Goal: Navigation & Orientation: Find specific page/section

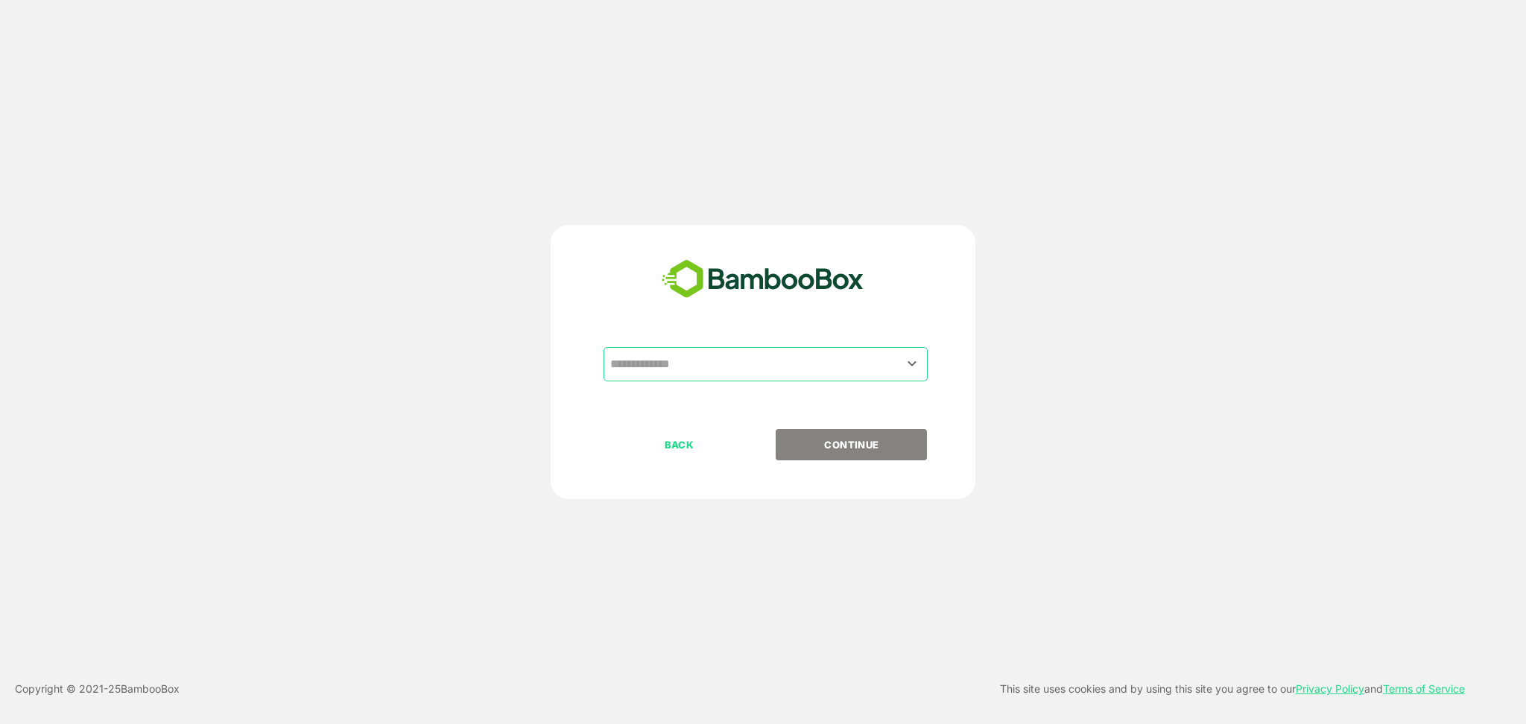
click at [710, 368] on input "text" at bounding box center [765, 364] width 318 height 28
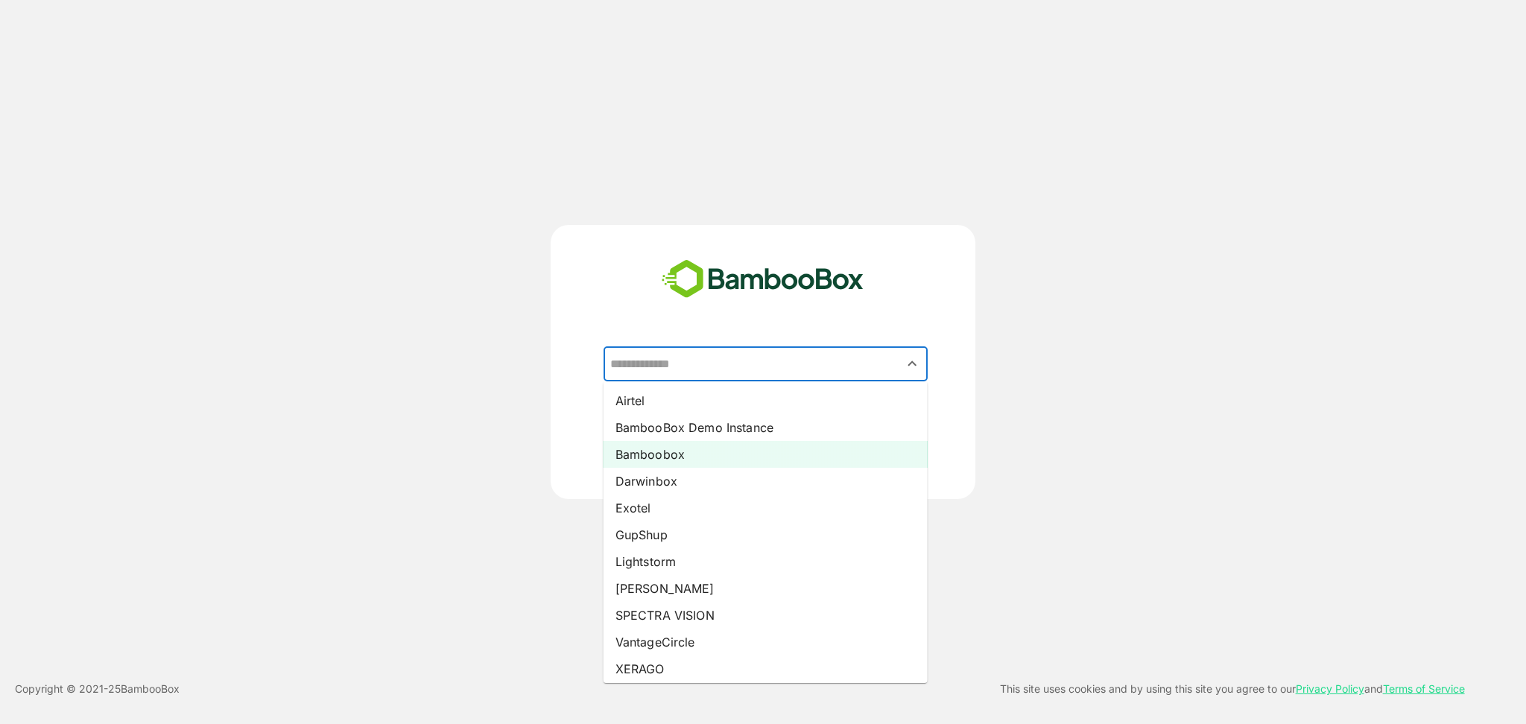
click at [675, 454] on li "Bamboobox" at bounding box center [765, 454] width 324 height 27
type input "*********"
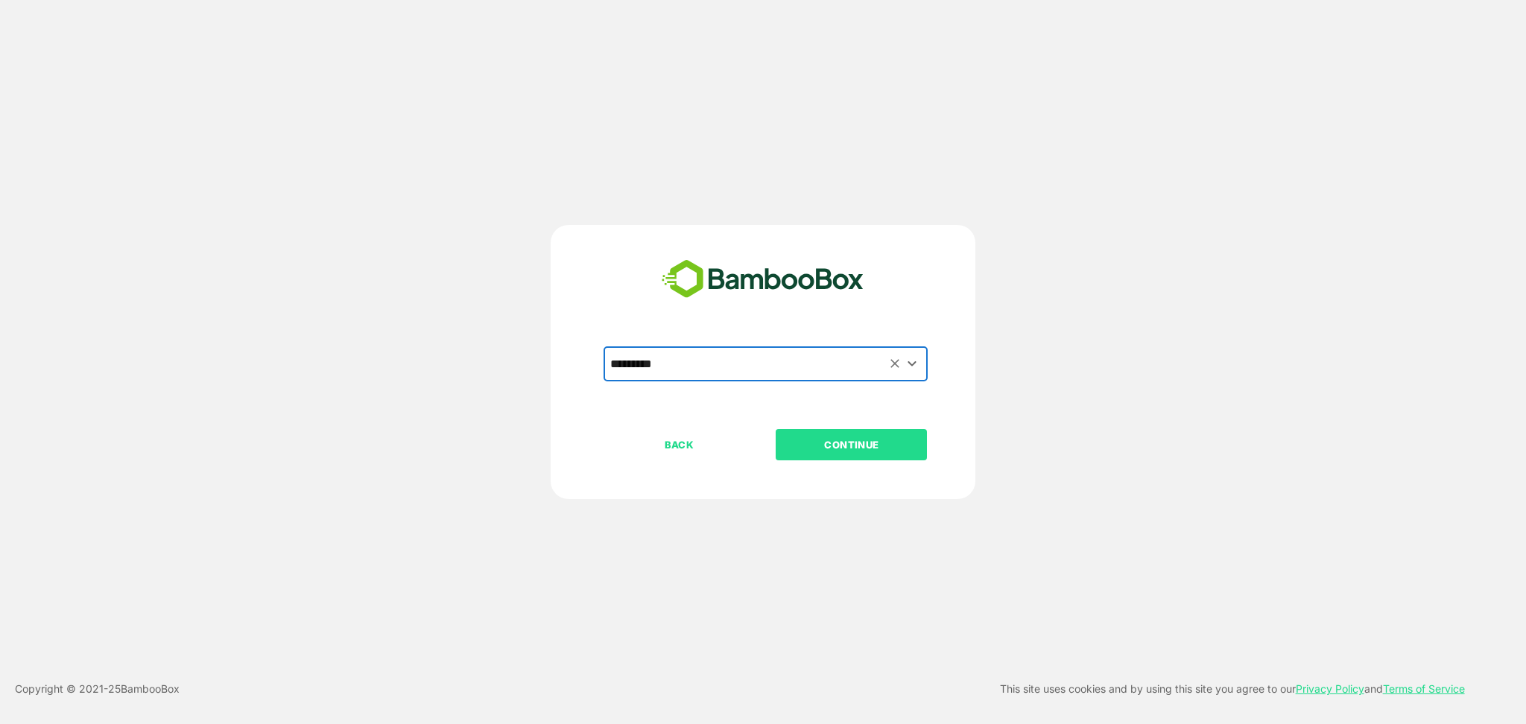
click at [825, 437] on p "CONTINUE" at bounding box center [851, 445] width 149 height 16
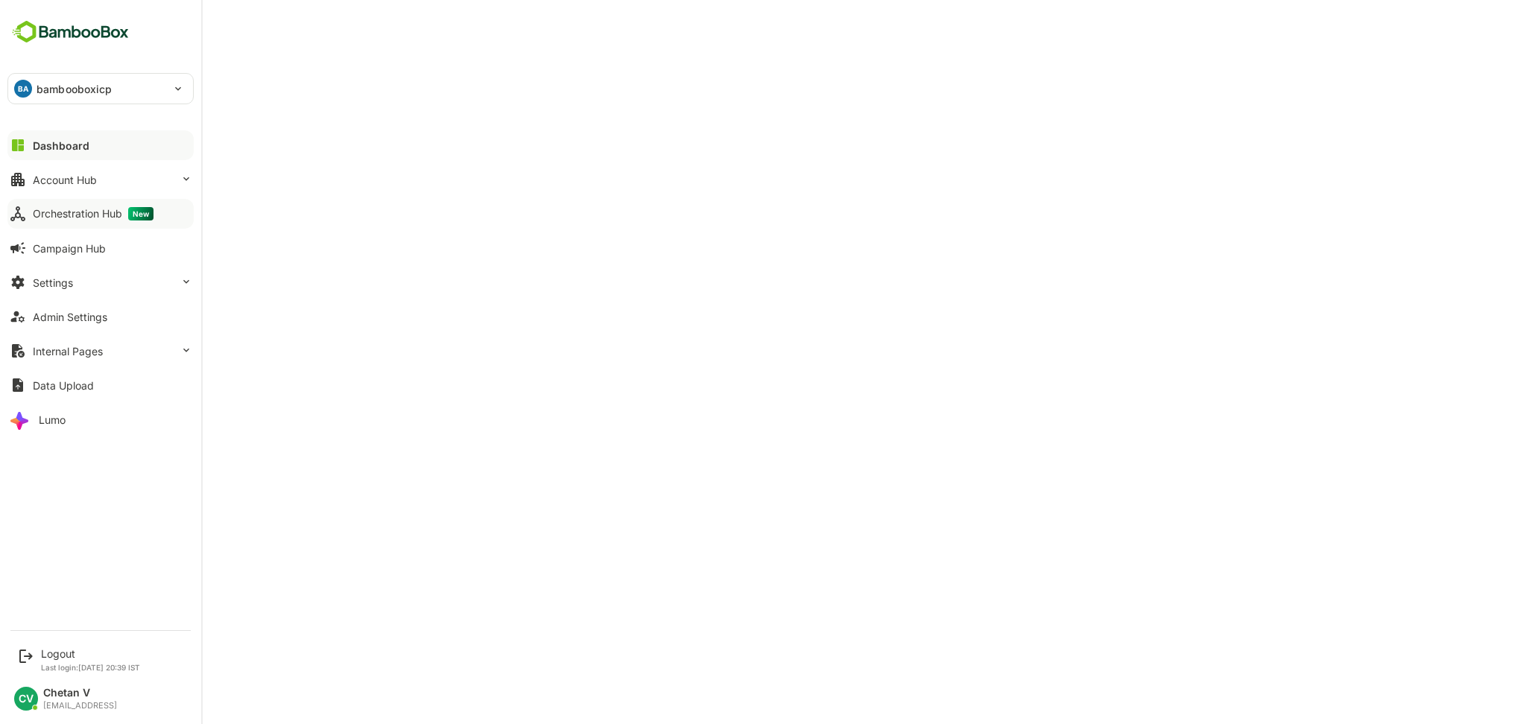
click at [77, 215] on div "Orchestration Hub New" at bounding box center [93, 213] width 121 height 13
click at [72, 222] on div at bounding box center [100, 226] width 186 height 9
click at [77, 215] on div "Orchestration Hub New" at bounding box center [96, 213] width 127 height 13
click at [82, 320] on div "Admin Settings" at bounding box center [70, 317] width 74 height 13
click at [89, 217] on div "Orchestration Hub New" at bounding box center [93, 213] width 121 height 13
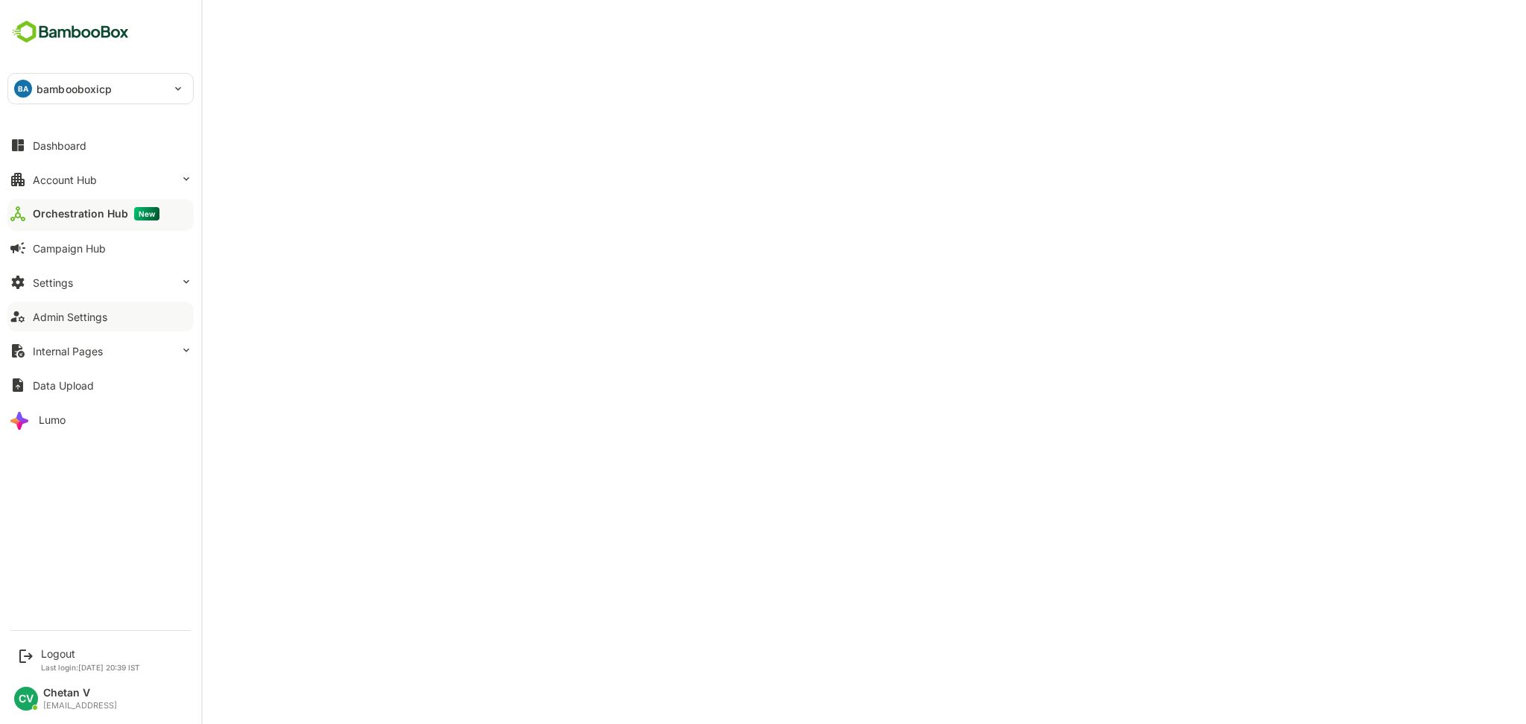
click at [69, 320] on div "Admin Settings" at bounding box center [70, 317] width 74 height 13
click at [99, 197] on div "Dashboard Account Hub Orchestration Hub New Campaign Hub Settings Admin Setting…" at bounding box center [100, 282] width 201 height 308
click at [116, 212] on div "Orchestration Hub New" at bounding box center [93, 213] width 121 height 13
click at [200, 174] on div "Dashboard Account Hub Orchestration Hub New Campaign Hub Settings Admin Setting…" at bounding box center [100, 282] width 201 height 308
click at [63, 651] on div "Logout" at bounding box center [90, 653] width 99 height 13
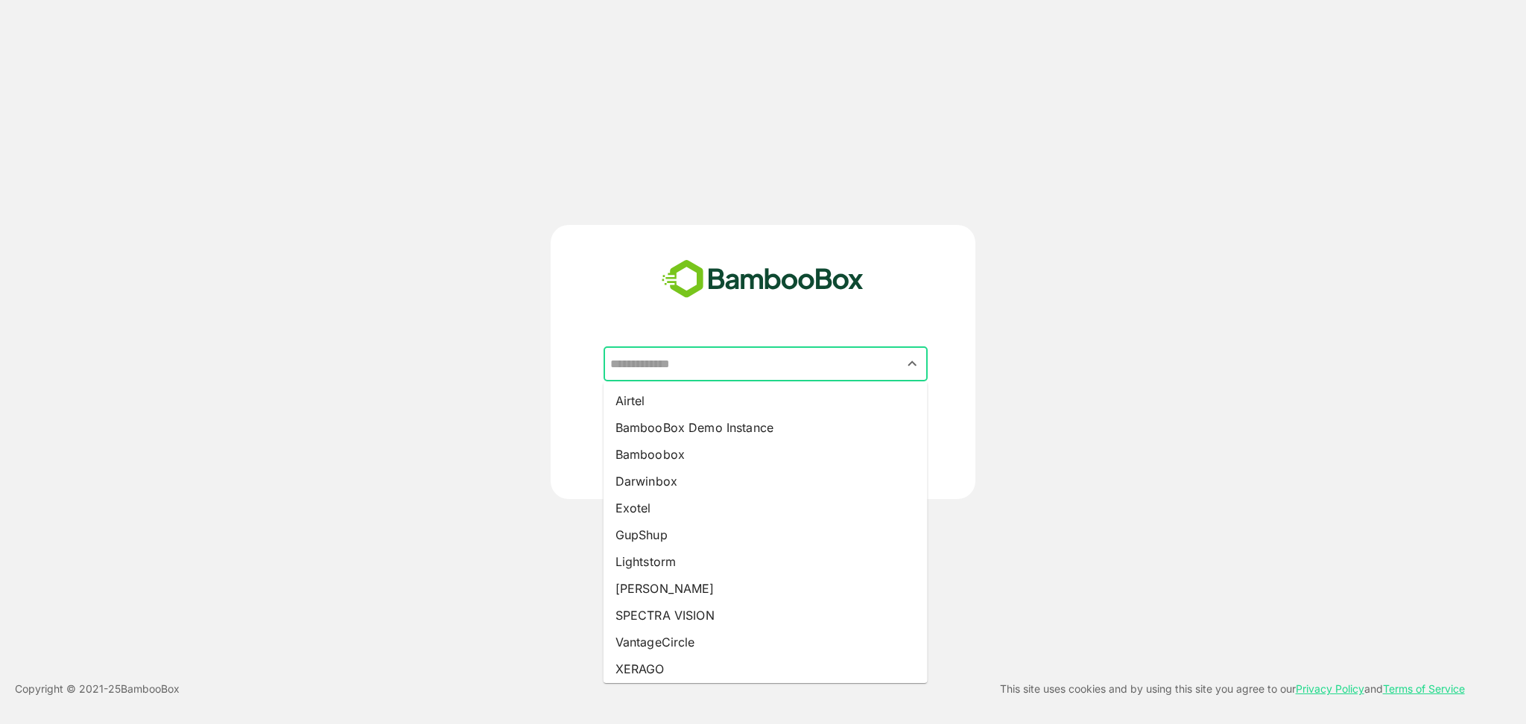
click at [736, 358] on input "text" at bounding box center [765, 364] width 318 height 28
click at [721, 455] on li "Bamboobox" at bounding box center [765, 454] width 324 height 27
type input "*********"
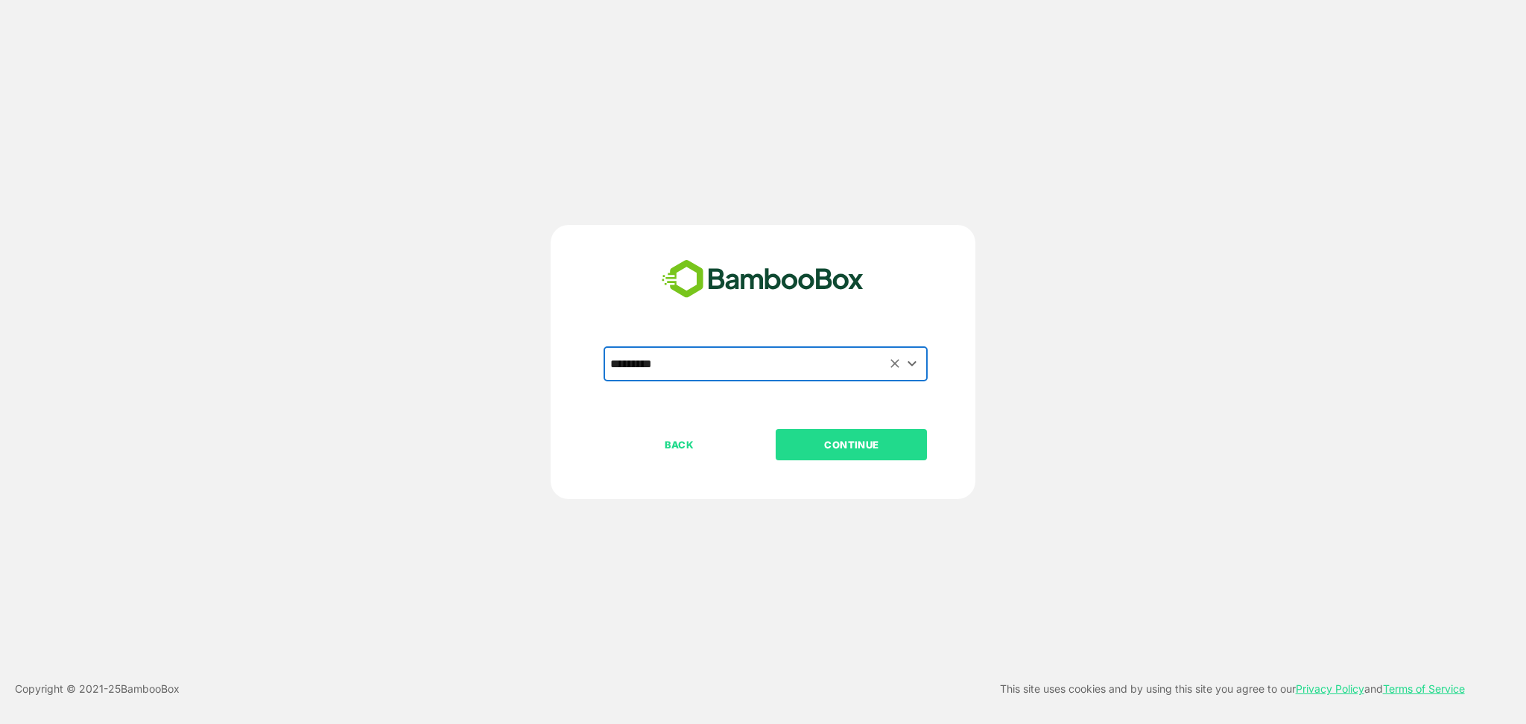
click at [853, 442] on p "CONTINUE" at bounding box center [851, 445] width 149 height 16
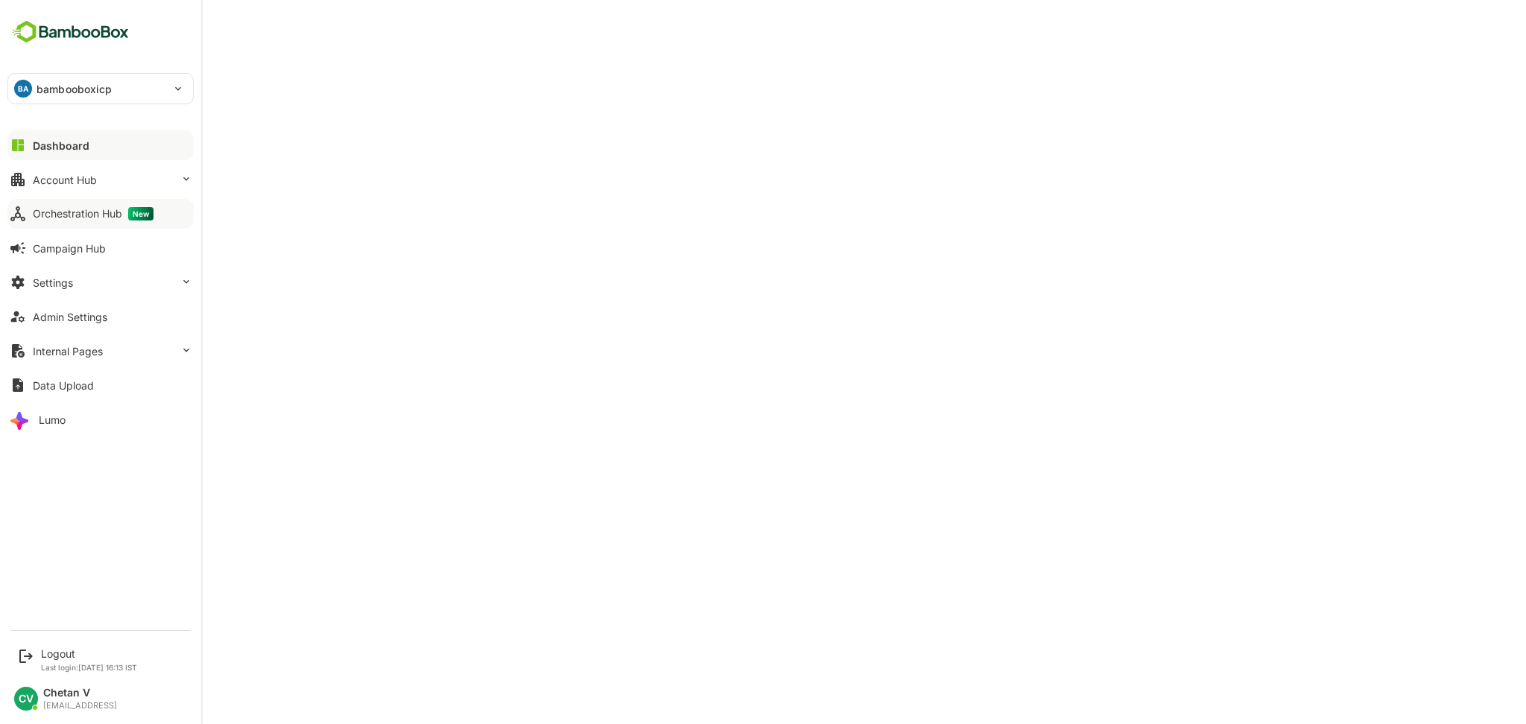
click at [82, 222] on button "Orchestration Hub New" at bounding box center [100, 214] width 186 height 30
click at [87, 320] on div "Admin Settings" at bounding box center [70, 317] width 74 height 13
click at [101, 218] on div "Orchestration Hub New" at bounding box center [93, 213] width 121 height 13
click at [98, 317] on div "Admin Settings" at bounding box center [70, 317] width 74 height 13
click at [75, 647] on div "Logout Last login: [DATE] 16:13 IST" at bounding box center [102, 659] width 184 height 39
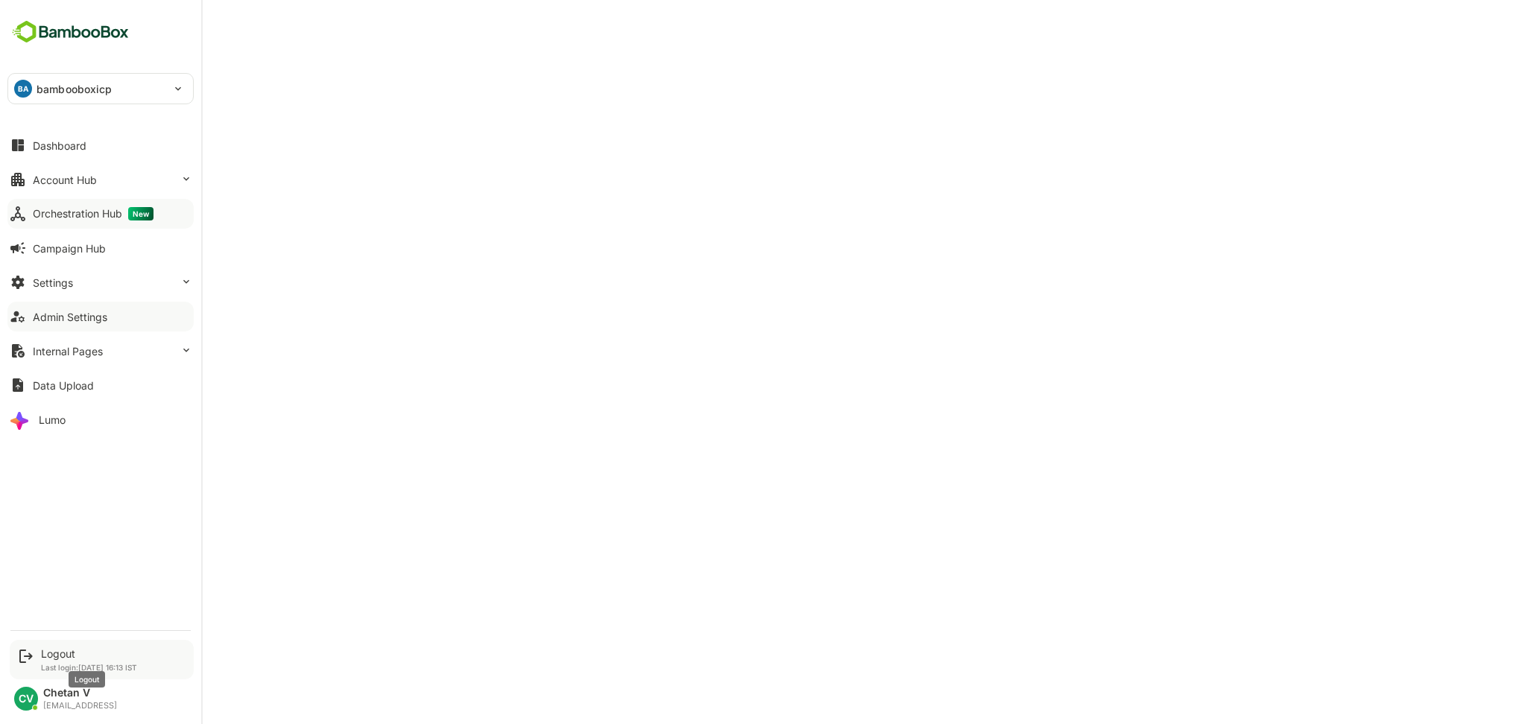
click at [72, 653] on div "Logout" at bounding box center [89, 653] width 96 height 13
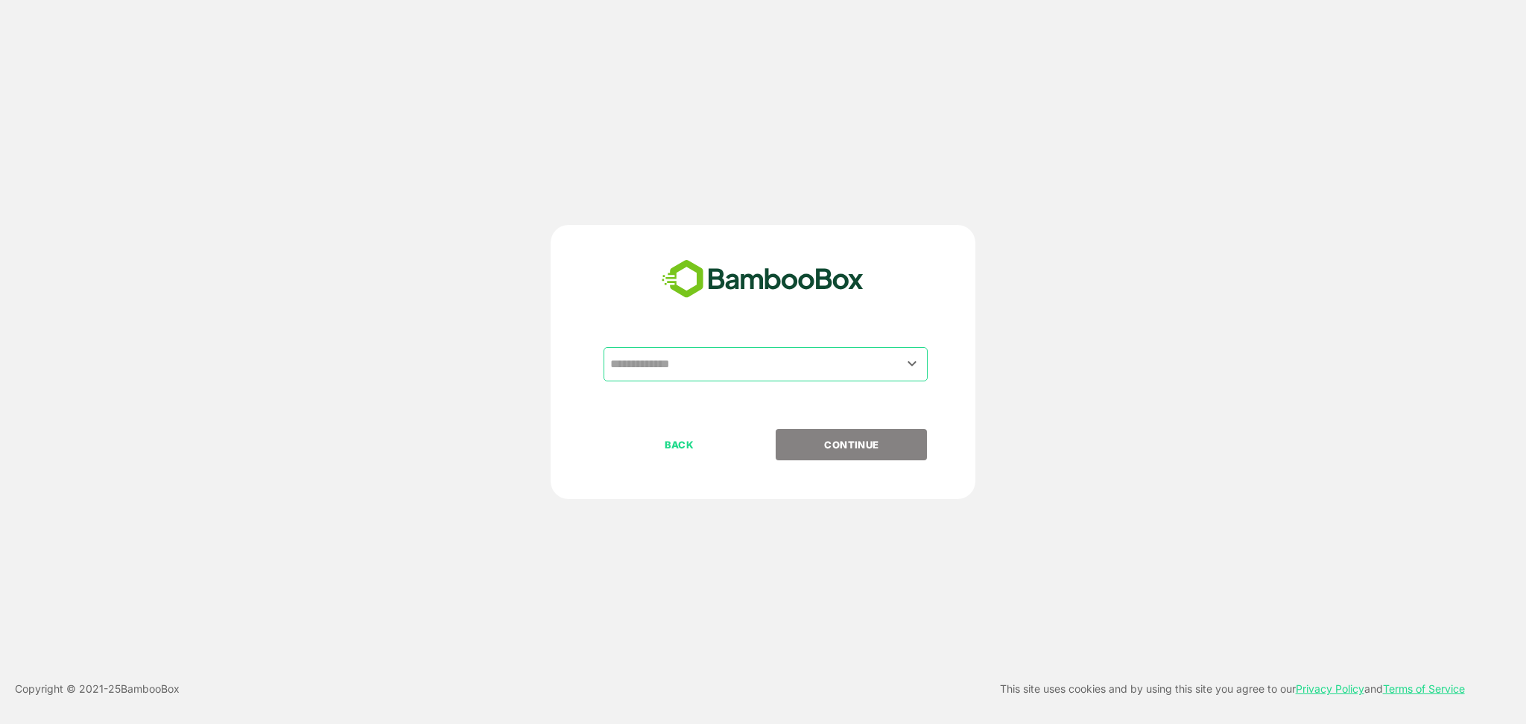
click at [785, 355] on input "text" at bounding box center [765, 364] width 318 height 28
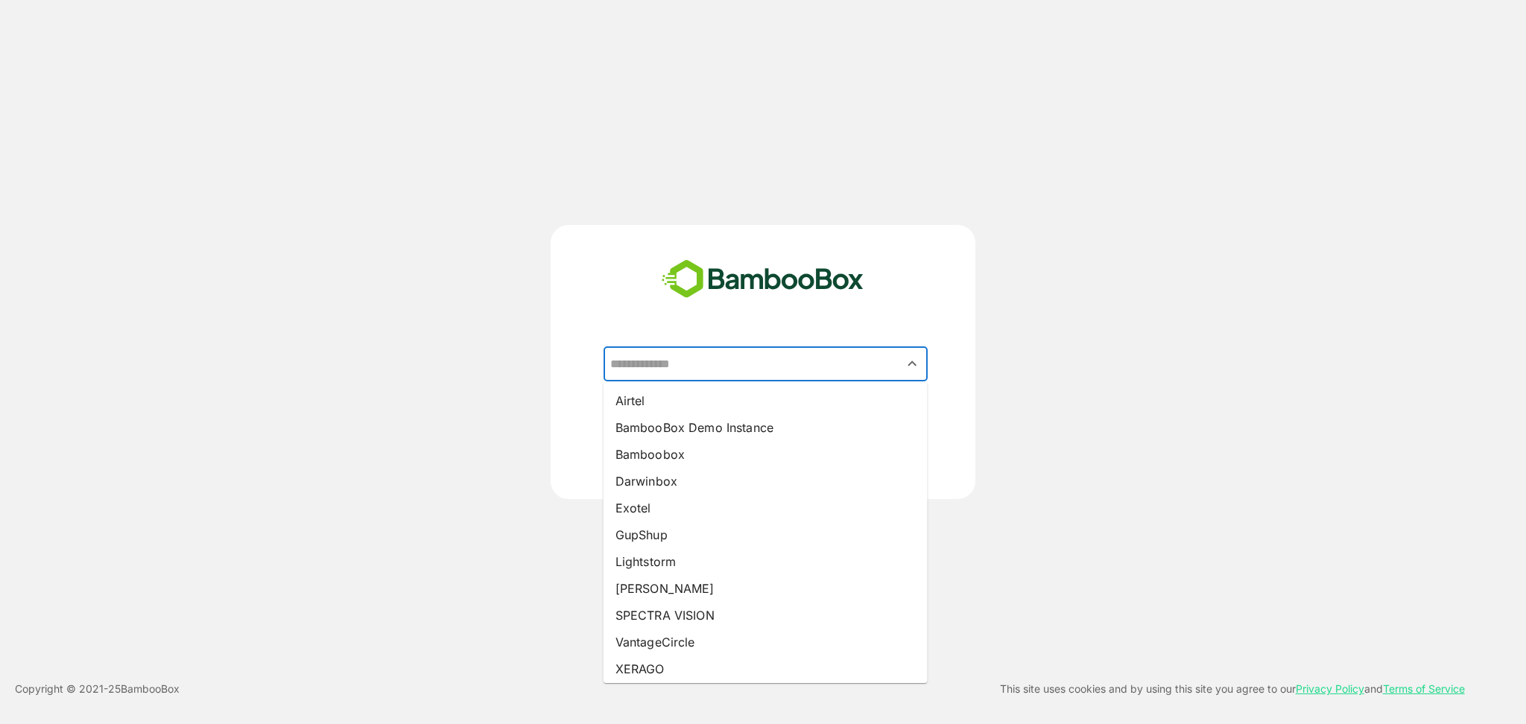
drag, startPoint x: 682, startPoint y: 454, endPoint x: 699, endPoint y: 448, distance: 17.4
click at [682, 456] on li "Bamboobox" at bounding box center [765, 454] width 324 height 27
type input "*********"
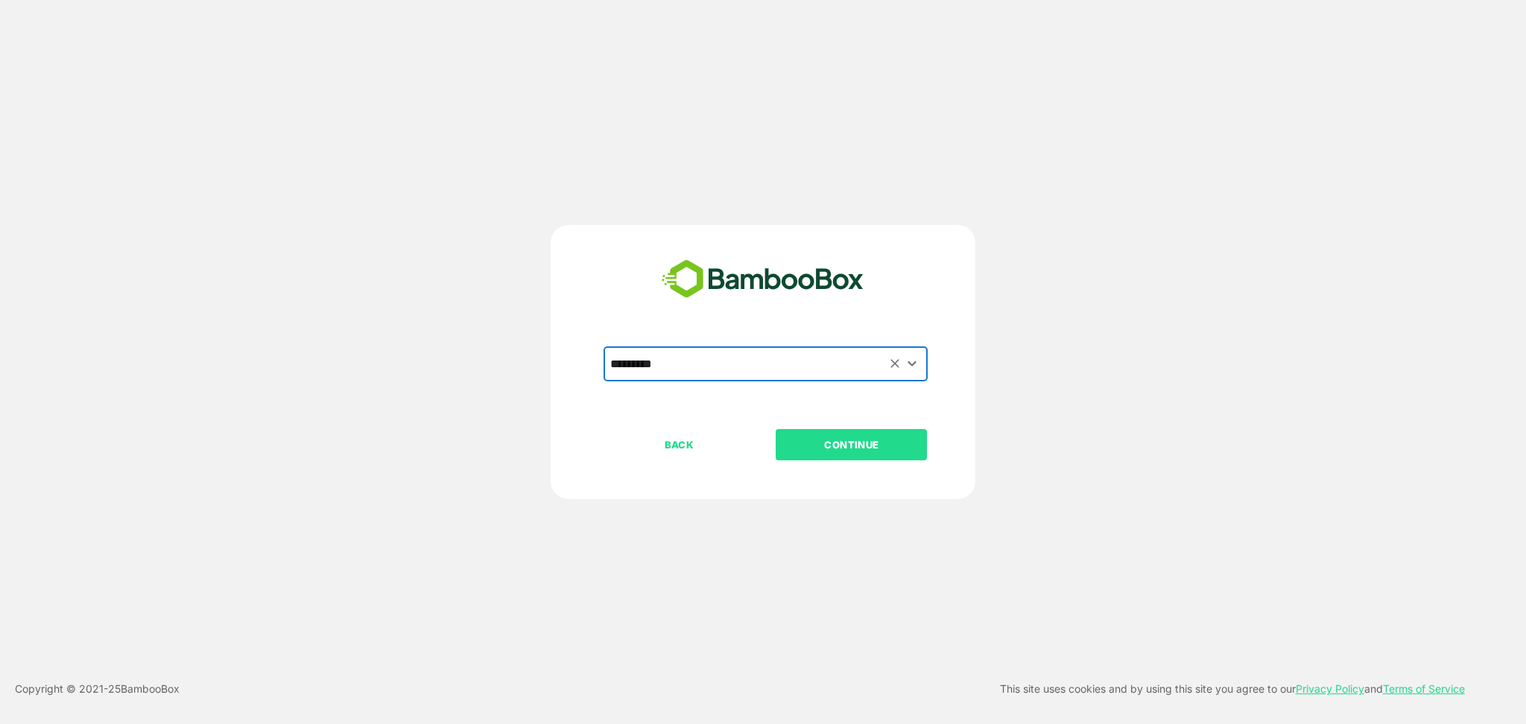
click at [847, 450] on p "CONTINUE" at bounding box center [851, 445] width 149 height 16
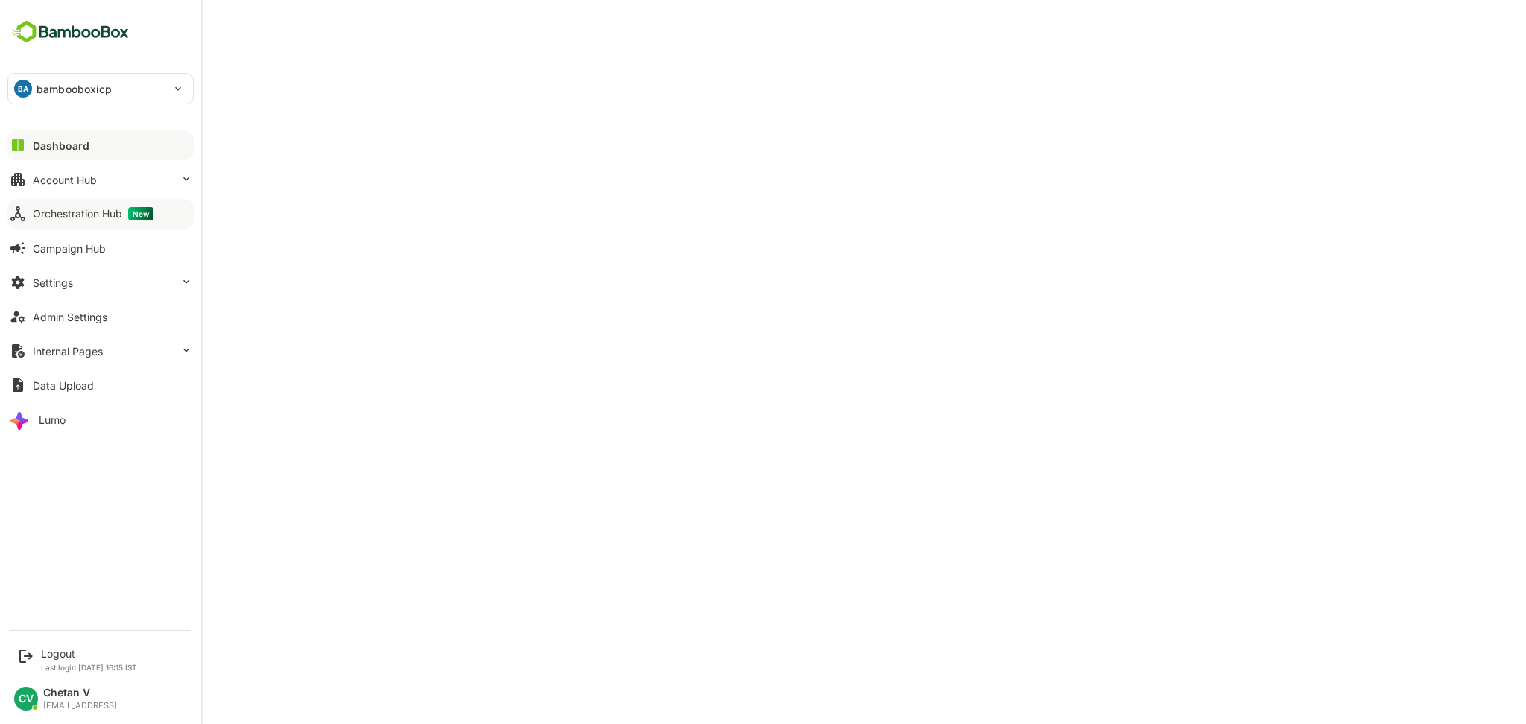
click at [93, 215] on div "Orchestration Hub New" at bounding box center [93, 213] width 121 height 13
click at [86, 317] on div "Admin Settings" at bounding box center [70, 317] width 74 height 13
click at [54, 145] on div "Dashboard" at bounding box center [60, 145] width 54 height 13
click at [45, 655] on div "Logout" at bounding box center [89, 653] width 96 height 13
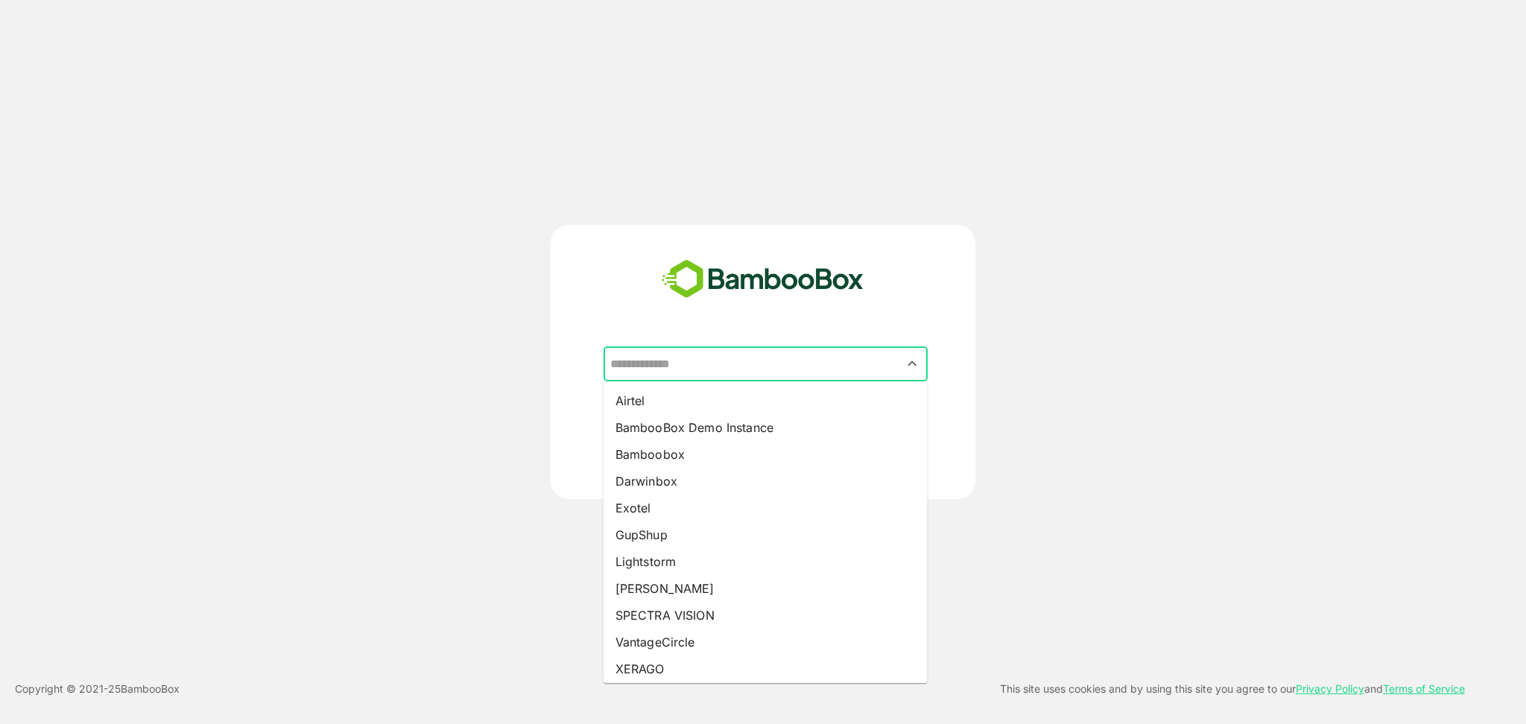
click at [728, 360] on input "text" at bounding box center [765, 364] width 318 height 28
click at [711, 458] on li "Bamboobox" at bounding box center [765, 454] width 324 height 27
type input "*********"
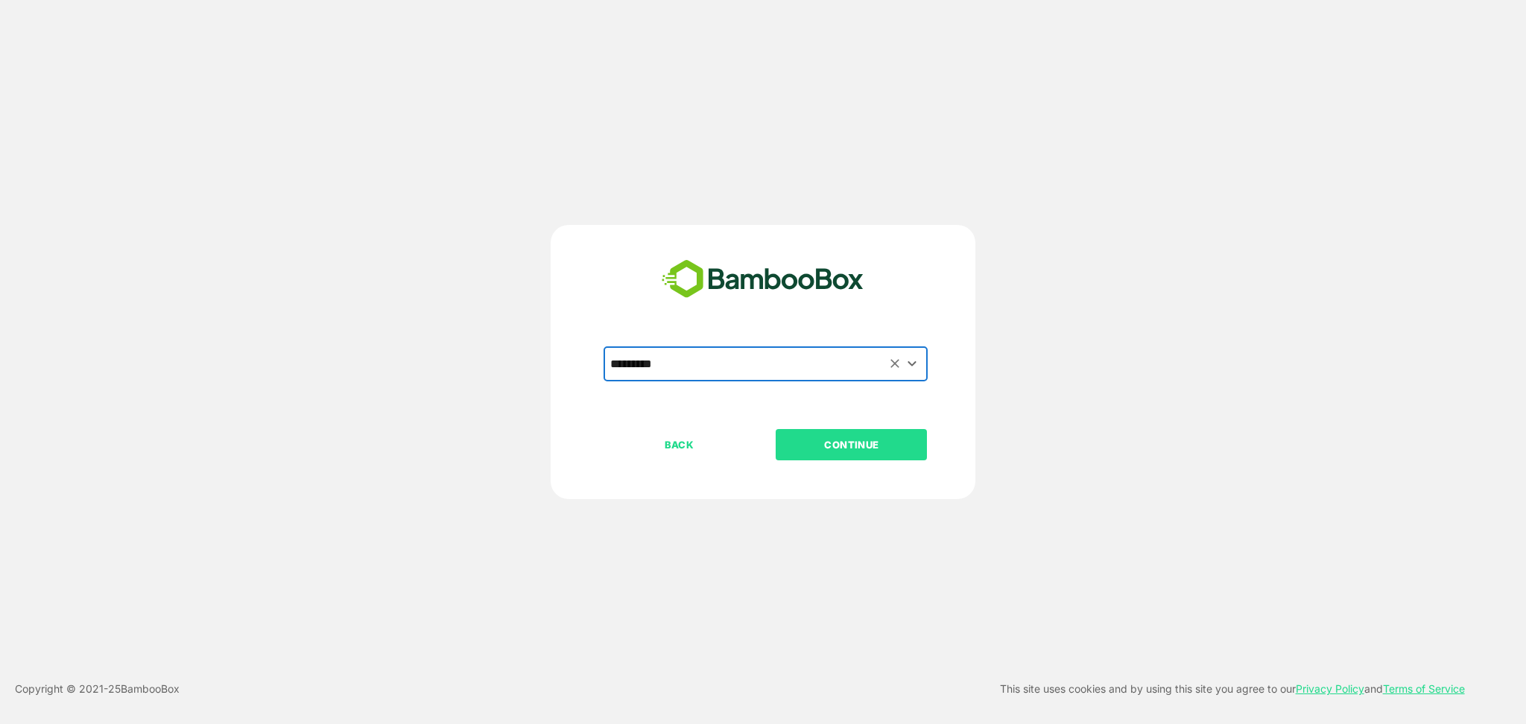
click at [860, 424] on div "********* ​" at bounding box center [762, 388] width 371 height 82
click at [854, 440] on p "CONTINUE" at bounding box center [851, 445] width 149 height 16
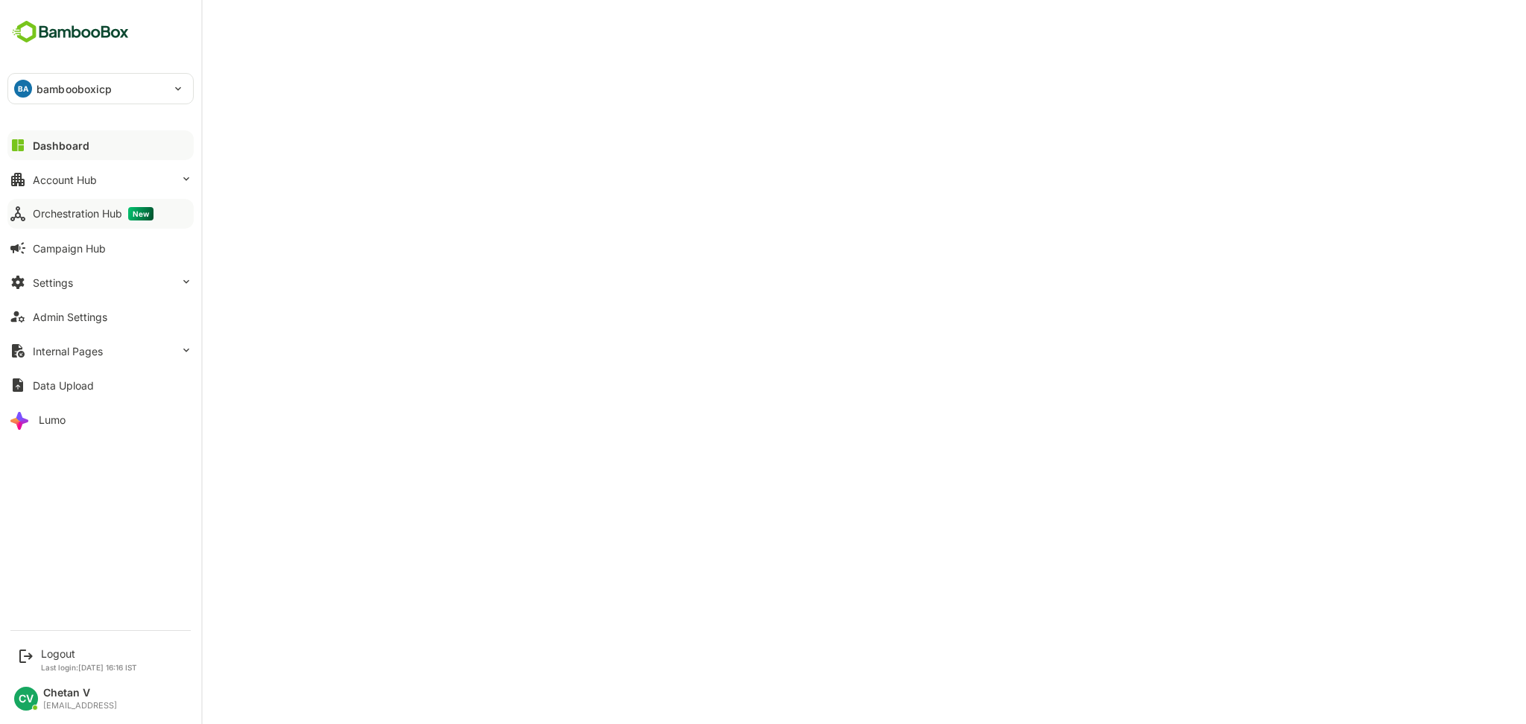
click at [61, 213] on div "Orchestration Hub New" at bounding box center [93, 213] width 121 height 13
click at [90, 317] on div "Admin Settings" at bounding box center [70, 317] width 74 height 13
click at [99, 215] on div "Orchestration Hub New" at bounding box center [93, 213] width 121 height 13
click at [95, 316] on div "Admin Settings" at bounding box center [70, 317] width 74 height 13
click at [92, 215] on div "Orchestration Hub New" at bounding box center [93, 213] width 121 height 13
